Goal: Communication & Community: Ask a question

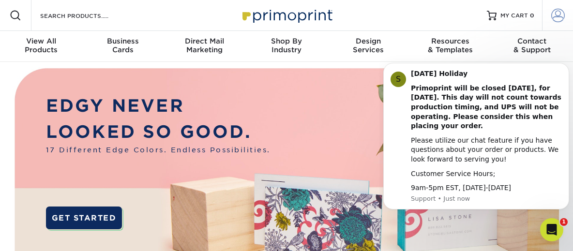
click at [557, 18] on span at bounding box center [558, 16] width 14 height 14
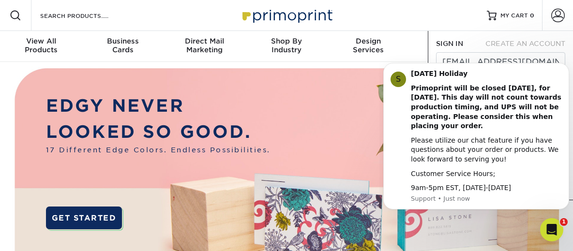
click at [336, 153] on img at bounding box center [286, 204] width 567 height 284
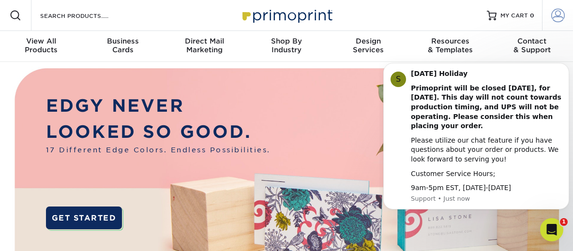
click at [557, 12] on span at bounding box center [558, 16] width 14 height 14
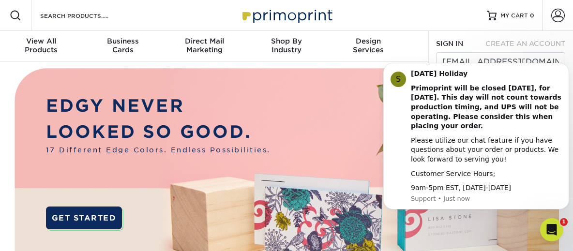
click at [547, 53] on html "S [DATE] Holiday Primoprint will be closed [DATE], for [DATE]. This day will no…" at bounding box center [476, 51] width 194 height 4
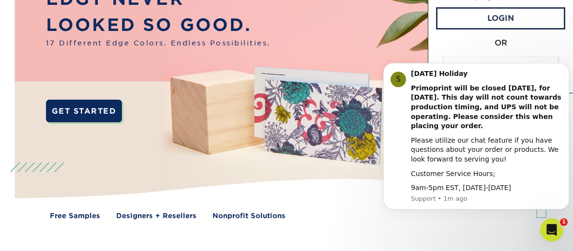
scroll to position [91, 0]
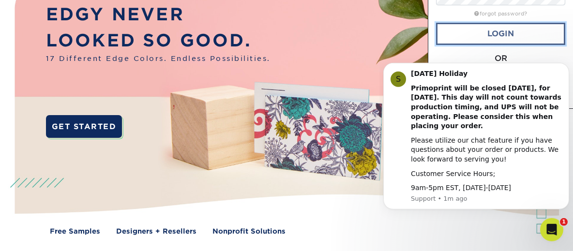
click at [502, 37] on link "Login" at bounding box center [500, 34] width 129 height 22
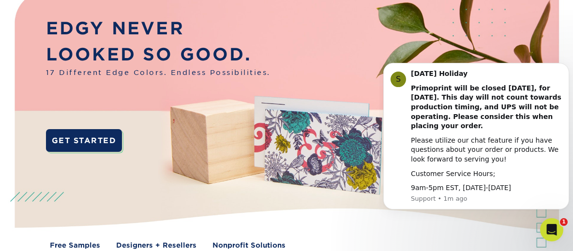
scroll to position [0, 0]
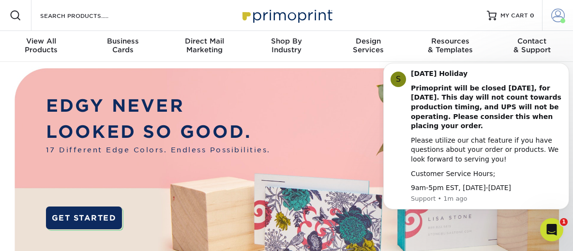
click at [557, 17] on span at bounding box center [558, 16] width 14 height 14
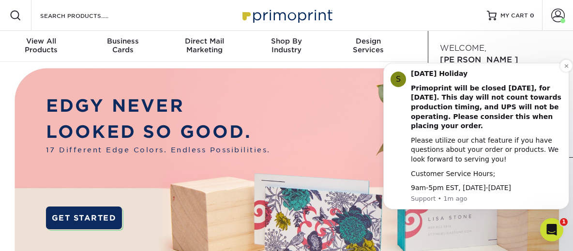
click at [396, 124] on div "S [DATE] Holiday Primoprint will be closed [DATE], for [DATE]. This day will no…" at bounding box center [476, 136] width 171 height 134
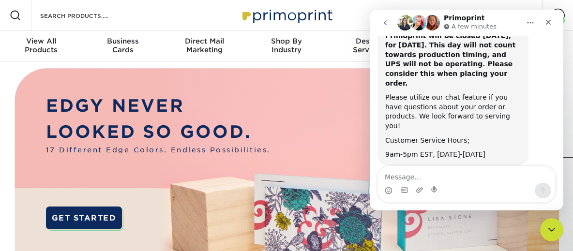
scroll to position [54, 0]
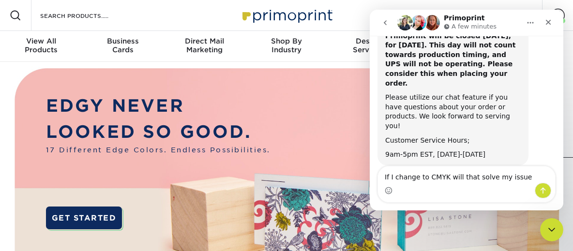
type textarea "If I change to CMYK will that solve my issue"
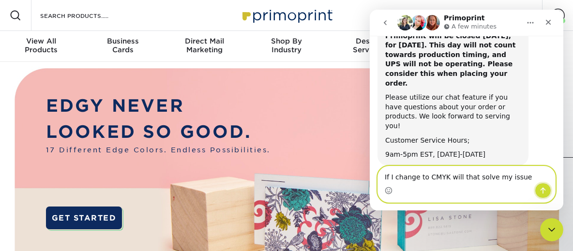
click at [541, 188] on icon "Send a message…" at bounding box center [543, 191] width 8 height 8
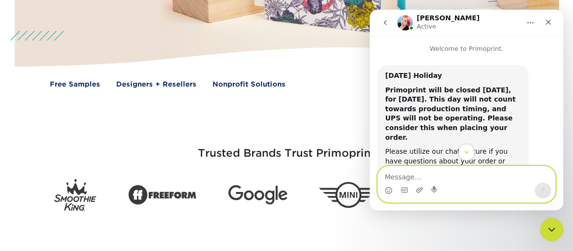
scroll to position [233, 0]
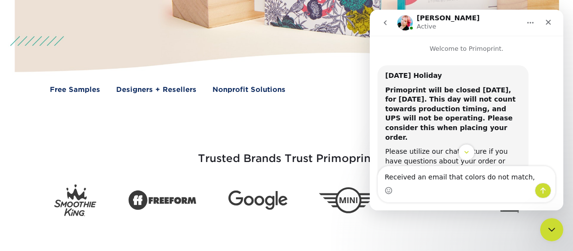
click at [451, 147] on div "Please utilize our chat feature if you have questions about your order or produ…" at bounding box center [453, 166] width 136 height 38
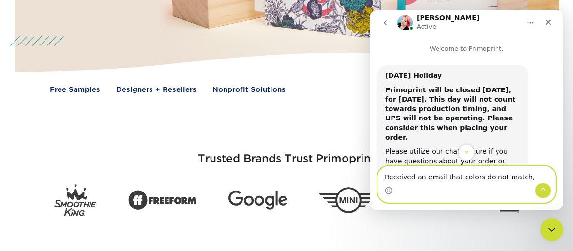
click at [516, 177] on textarea "Received an email that colors do not match," at bounding box center [466, 174] width 177 height 16
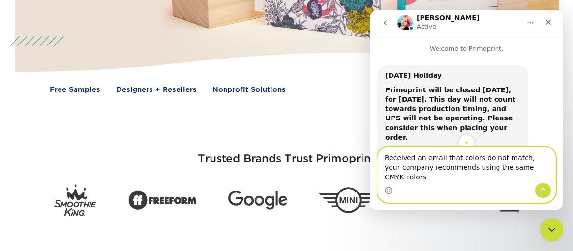
type textarea "Received an email that colors do not match, your company recommends using the s…"
click at [546, 190] on icon "Send a message…" at bounding box center [543, 191] width 8 height 8
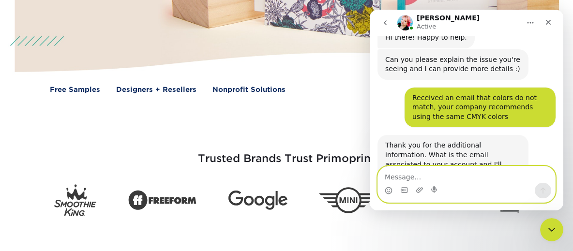
scroll to position [271, 0]
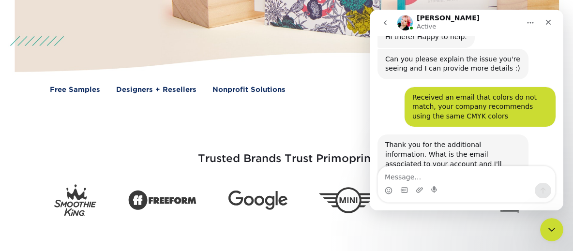
click at [429, 159] on div "Thank you for the additional information. What is the email associated to your …" at bounding box center [466, 170] width 178 height 71
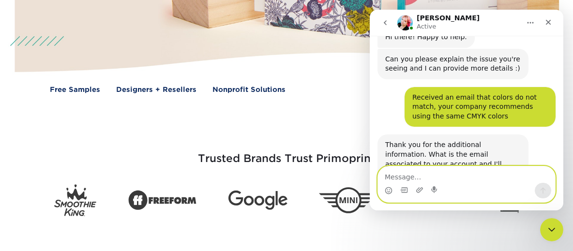
click at [397, 180] on textarea "Message…" at bounding box center [466, 174] width 177 height 16
type textarea "[EMAIL_ADDRESS][DOMAIN_NAME]"
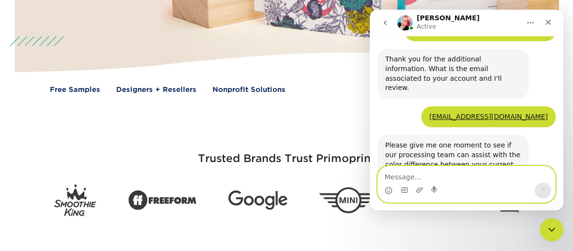
scroll to position [357, 0]
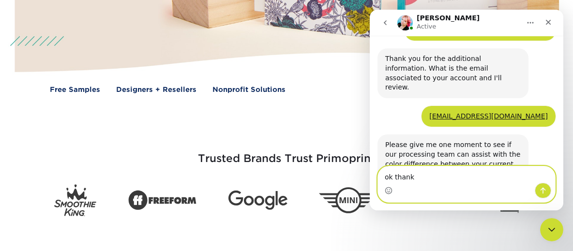
type textarea "ok thanks"
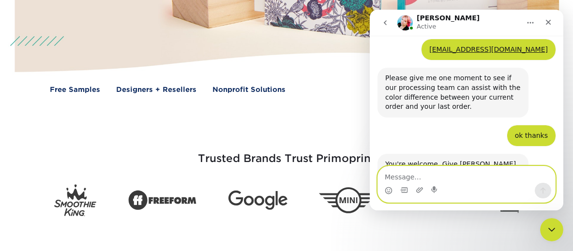
scroll to position [424, 0]
type textarea "OK"
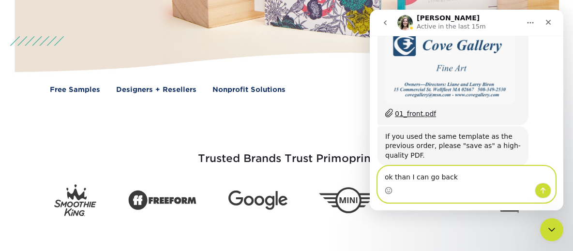
scroll to position [693, 0]
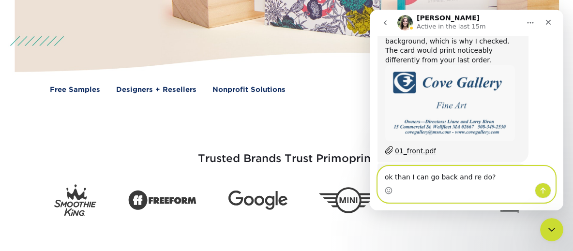
type textarea "ok than I can go back and re do?"
click at [544, 190] on icon "Send a message…" at bounding box center [543, 191] width 8 height 8
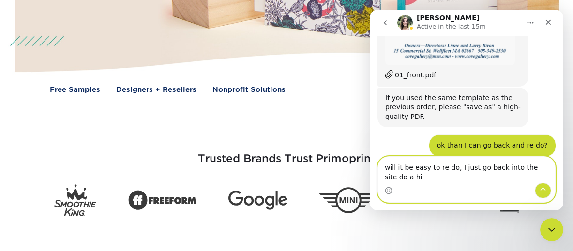
scroll to position [770, 0]
type textarea "will it be easy to re do, I just go back into the site do a high quality PDF"
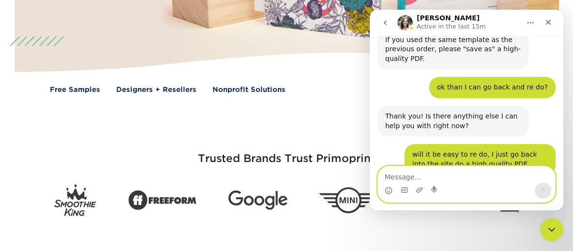
scroll to position [828, 0]
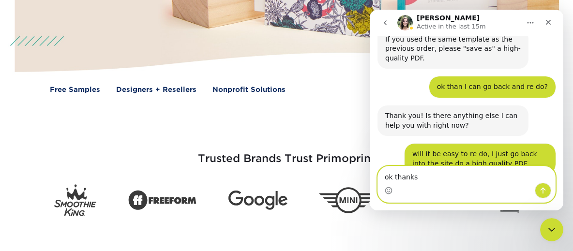
type textarea "ok thanks"
click at [544, 193] on icon "Send a message…" at bounding box center [543, 191] width 5 height 6
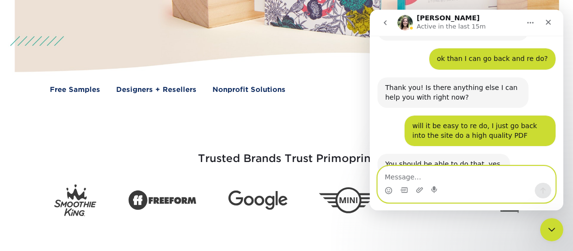
scroll to position [857, 0]
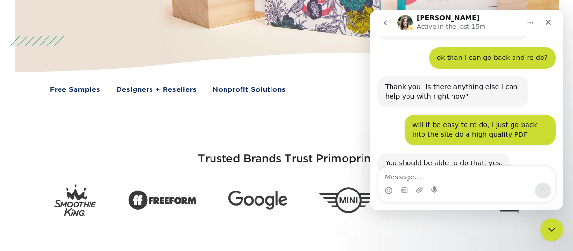
click at [351, 122] on div "Trusted Brands Trust Primoprint" at bounding box center [286, 167] width 573 height 98
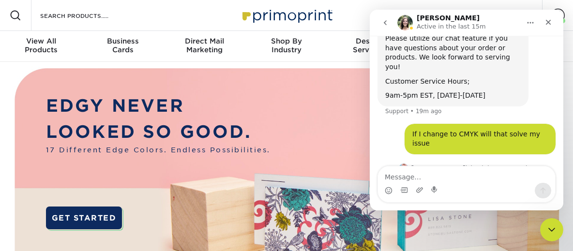
scroll to position [0, 0]
